Goal: Transaction & Acquisition: Obtain resource

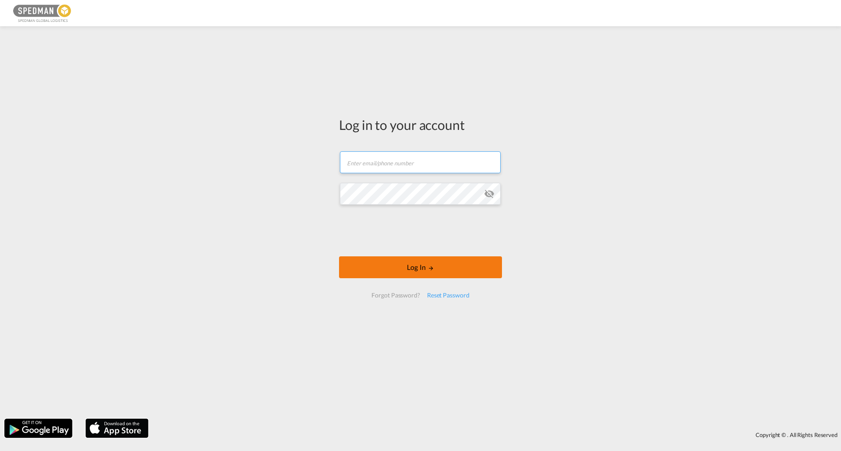
type input "[EMAIL_ADDRESS][DOMAIN_NAME]"
click at [414, 273] on button "Log In" at bounding box center [420, 268] width 163 height 22
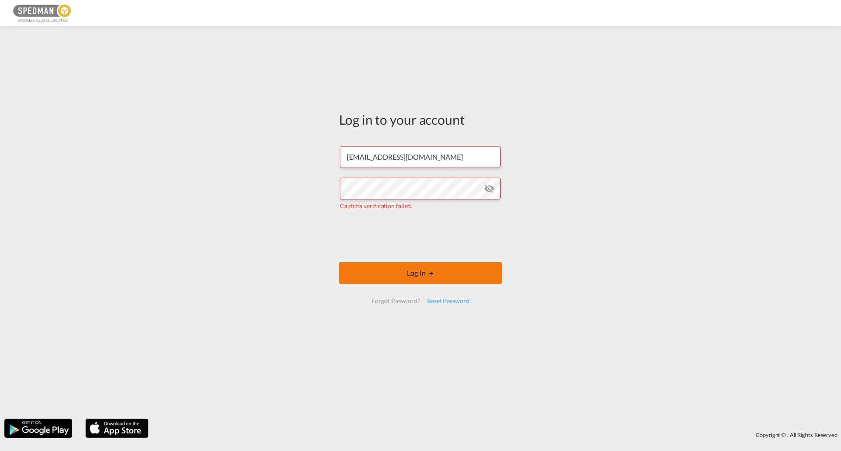
click at [394, 264] on button "Log In" at bounding box center [420, 273] width 163 height 22
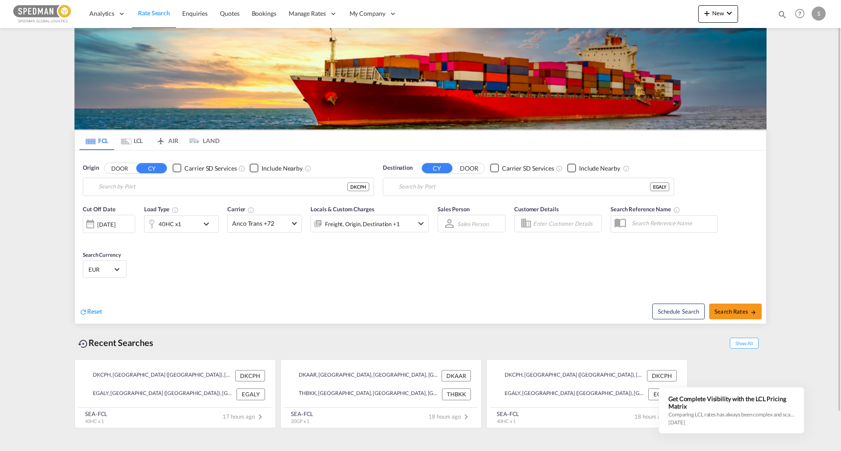
type input "[GEOGRAPHIC_DATA] ([GEOGRAPHIC_DATA]), DKCPH"
type input "Alexandria ([GEOGRAPHIC_DATA]), EGALY"
click at [205, 225] on md-icon "icon-chevron-down" at bounding box center [208, 224] width 15 height 11
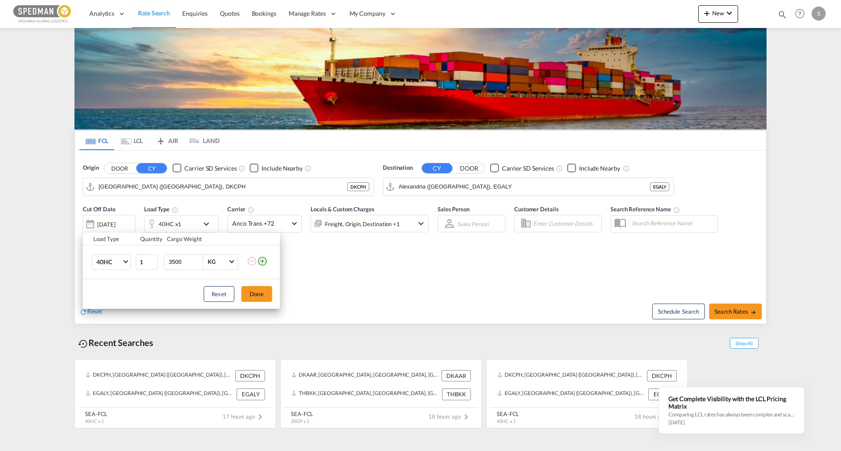
click at [205, 225] on div "Load Type Quantity Cargo Weight 40HC 20GP 40GP 40HC 45HC 20RE 40RE 40HR 20OT 40…" at bounding box center [420, 225] width 841 height 451
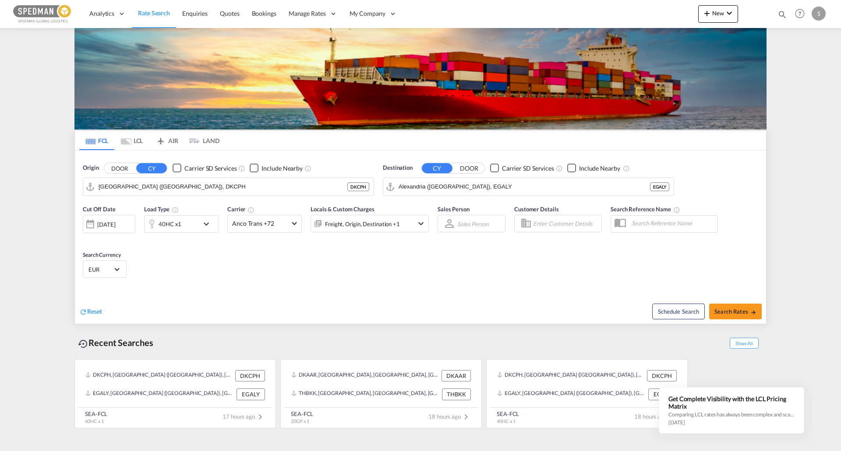
click at [201, 222] on md-icon "icon-chevron-down" at bounding box center [208, 224] width 15 height 11
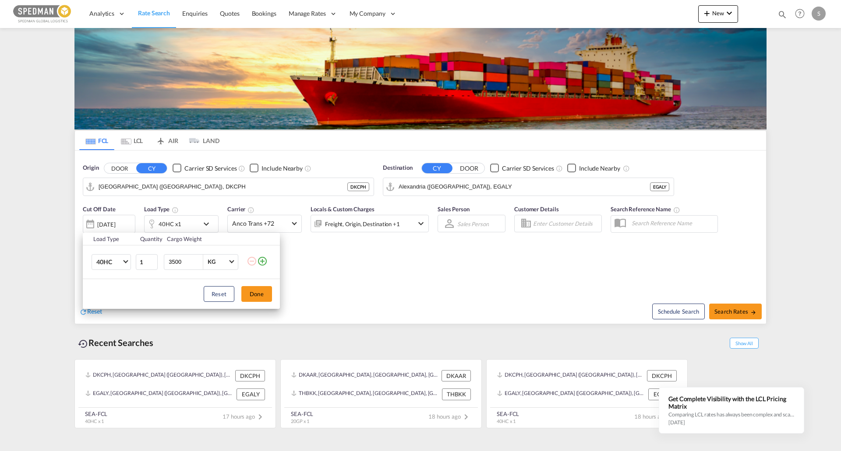
click at [185, 259] on input "3500" at bounding box center [185, 262] width 35 height 15
type input "20000"
click at [258, 292] on button "Done" at bounding box center [256, 294] width 31 height 16
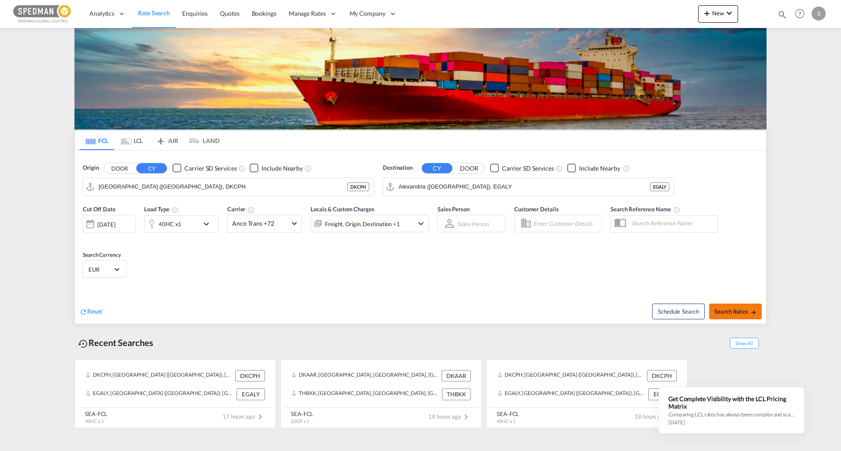
click at [721, 314] on span "Search Rates" at bounding box center [735, 311] width 42 height 7
type input "DKCPH to EGALY / [DATE]"
